Goal: Check status: Check status

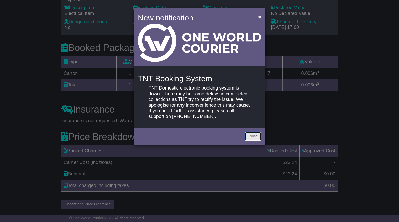
click at [254, 136] on link "Close" at bounding box center [253, 136] width 16 height 9
click at [260, 19] on span "×" at bounding box center [259, 17] width 3 height 6
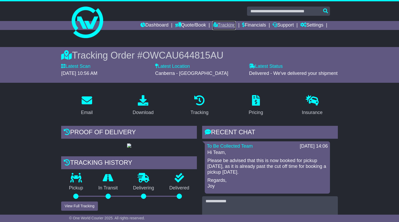
click at [216, 25] on link "Tracking" at bounding box center [224, 25] width 23 height 9
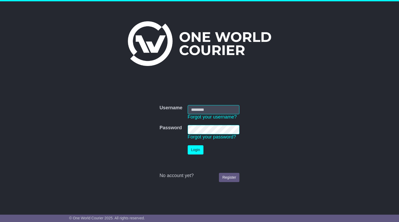
type input "**********"
click at [197, 149] on button "Login" at bounding box center [196, 149] width 16 height 9
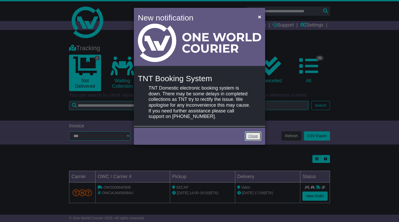
click at [254, 138] on link "Close" at bounding box center [253, 136] width 16 height 9
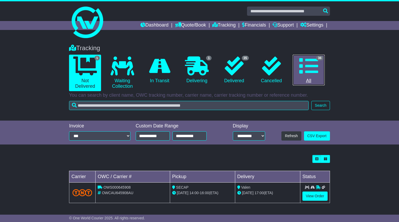
click at [309, 66] on icon at bounding box center [309, 65] width 19 height 19
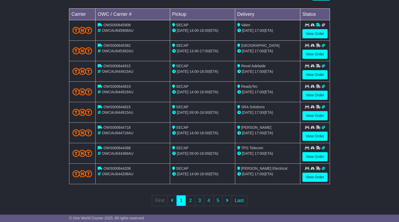
scroll to position [163, 0]
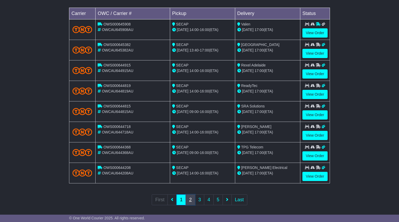
click at [190, 199] on link "2" at bounding box center [190, 199] width 9 height 11
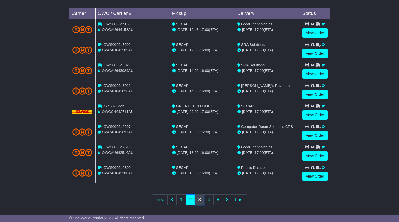
click at [199, 196] on link "3" at bounding box center [199, 199] width 9 height 11
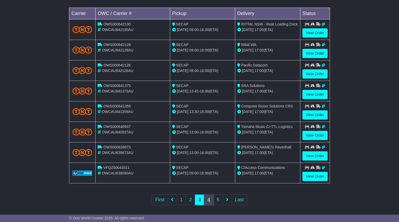
click at [210, 198] on link "4" at bounding box center [208, 199] width 9 height 11
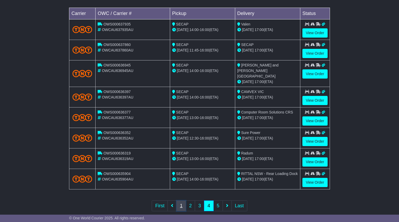
click at [181, 200] on link "1" at bounding box center [181, 205] width 9 height 11
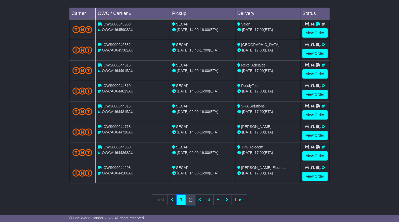
click at [190, 198] on link "2" at bounding box center [190, 199] width 9 height 11
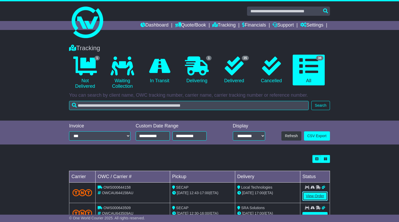
click at [318, 194] on link "View Order" at bounding box center [315, 196] width 25 height 9
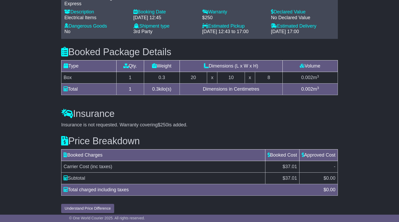
scroll to position [440, 0]
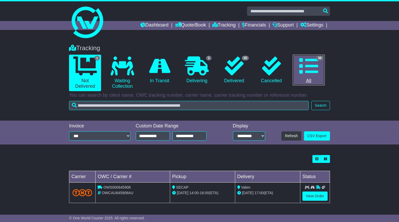
click at [311, 68] on icon at bounding box center [309, 65] width 19 height 19
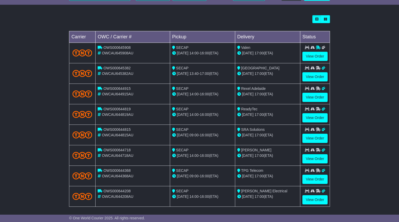
scroll to position [163, 0]
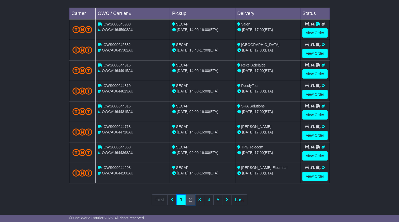
click at [192, 195] on link "2" at bounding box center [190, 199] width 9 height 11
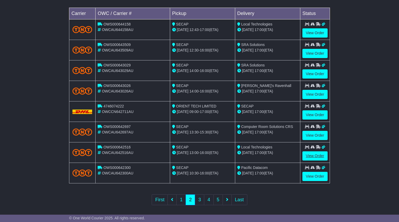
click at [315, 153] on link "View Order" at bounding box center [315, 155] width 25 height 9
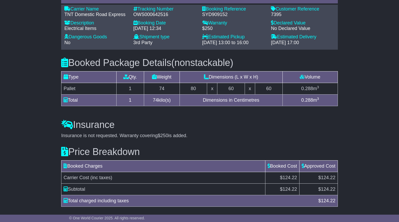
scroll to position [414, 0]
